Goal: Task Accomplishment & Management: Use online tool/utility

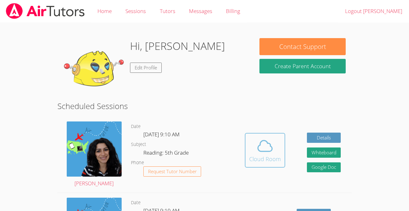
click at [270, 156] on div "Cloud Room" at bounding box center [265, 159] width 32 height 9
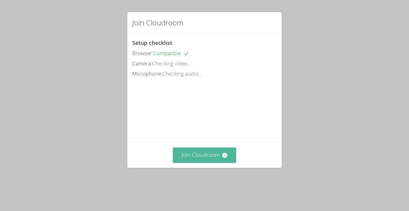
click at [200, 151] on button "Join Cloudroom" at bounding box center [205, 155] width 64 height 15
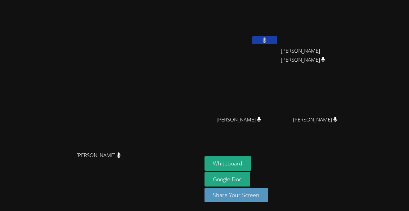
click at [266, 41] on icon at bounding box center [265, 40] width 4 height 5
click at [251, 164] on button "Whiteboard" at bounding box center [227, 163] width 47 height 15
click at [277, 41] on button at bounding box center [264, 40] width 25 height 8
click at [266, 40] on icon at bounding box center [265, 40] width 4 height 5
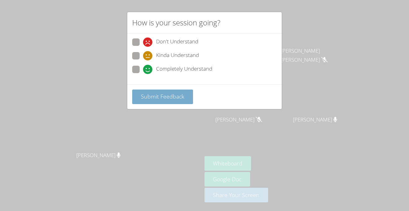
click at [187, 98] on button "Submit Feedback" at bounding box center [162, 97] width 61 height 15
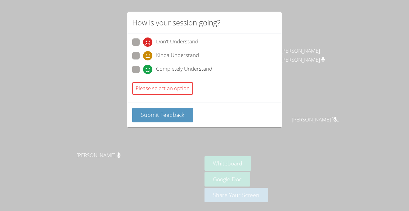
click at [177, 70] on span "Completely Understand" at bounding box center [184, 69] width 56 height 9
click at [148, 70] on input "Completely Understand" at bounding box center [145, 68] width 5 height 5
radio input "true"
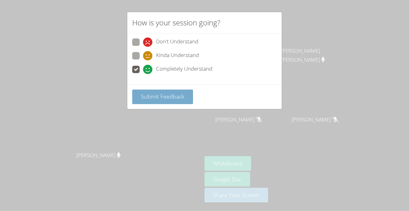
click at [172, 97] on span "Submit Feedback" at bounding box center [162, 96] width 43 height 7
